Goal: Task Accomplishment & Management: Manage account settings

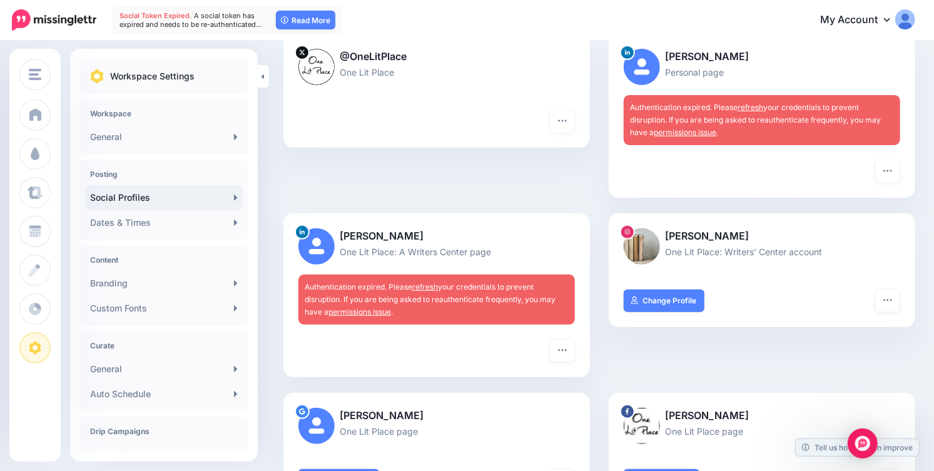
scroll to position [154, 0]
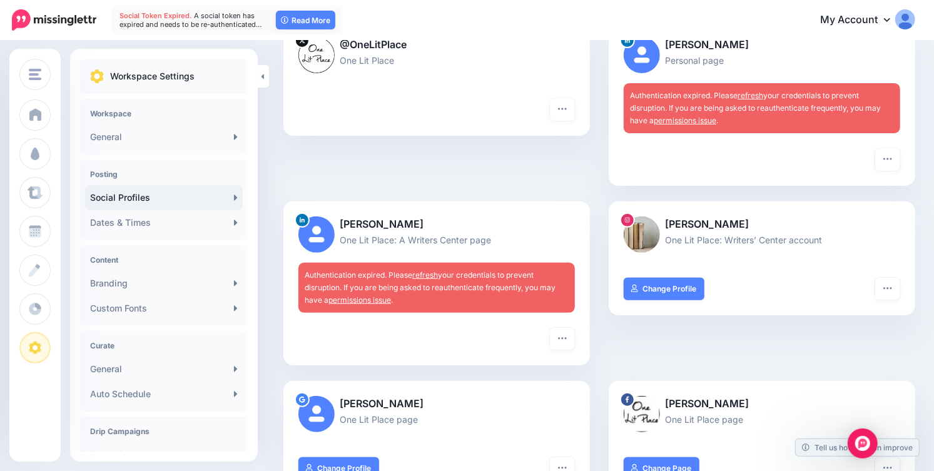
click at [751, 91] on link "refresh" at bounding box center [750, 95] width 26 height 9
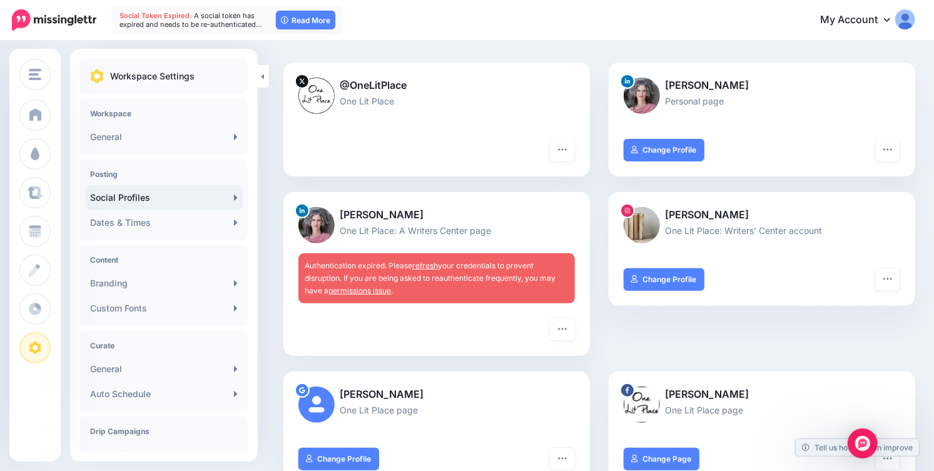
scroll to position [181, 0]
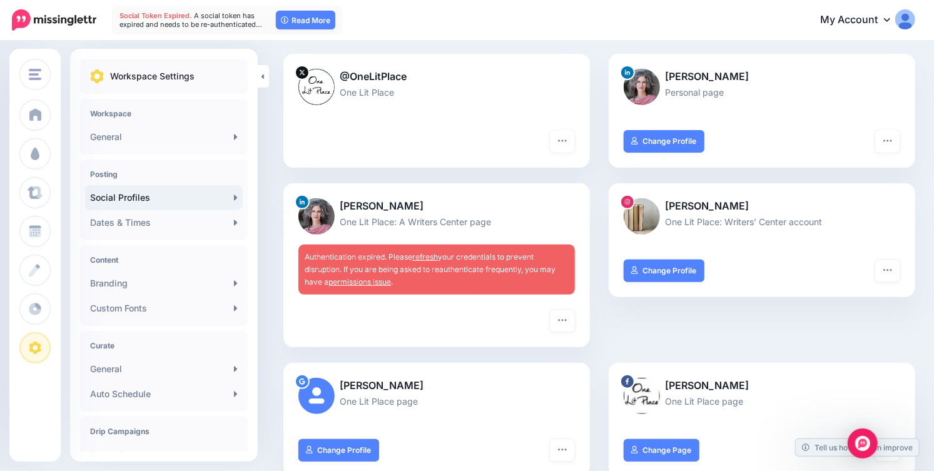
click at [427, 258] on link "refresh" at bounding box center [425, 256] width 26 height 9
